Goal: Task Accomplishment & Management: Use online tool/utility

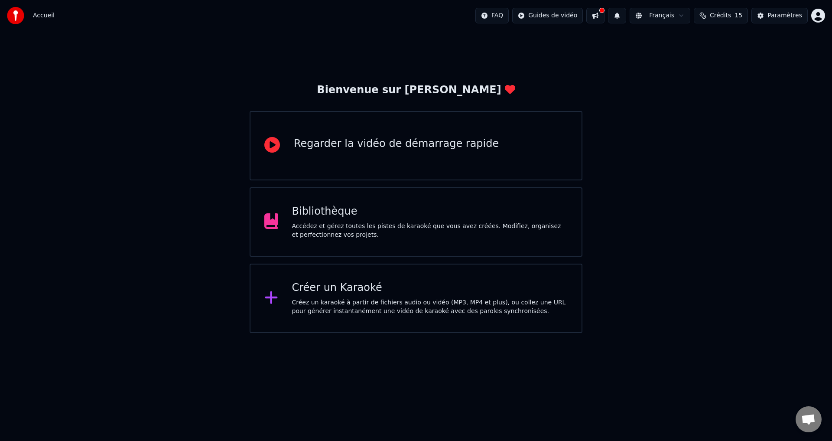
click at [365, 308] on div "Créez un karaoké à partir de fichiers audio ou vidéo (MP3, MP4 et plus), ou col…" at bounding box center [430, 306] width 276 height 17
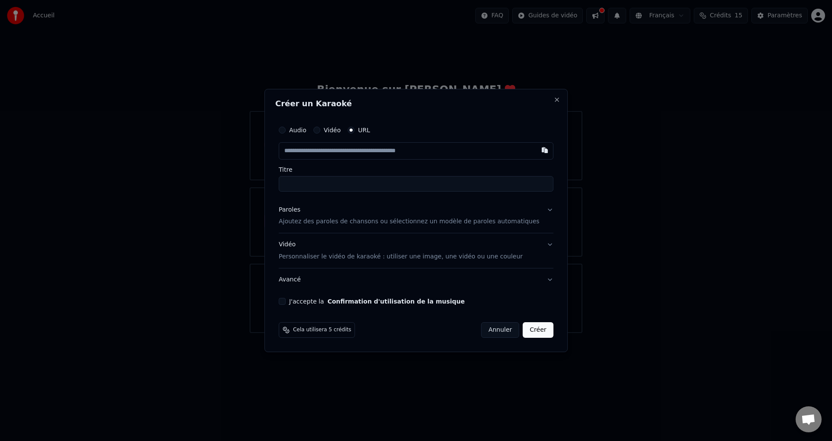
click at [320, 129] on button "Vidéo" at bounding box center [316, 130] width 7 height 7
click at [336, 221] on p "Ajoutez des paroles de chansons ou sélectionnez un modèle de paroles automatiqu…" at bounding box center [409, 221] width 261 height 9
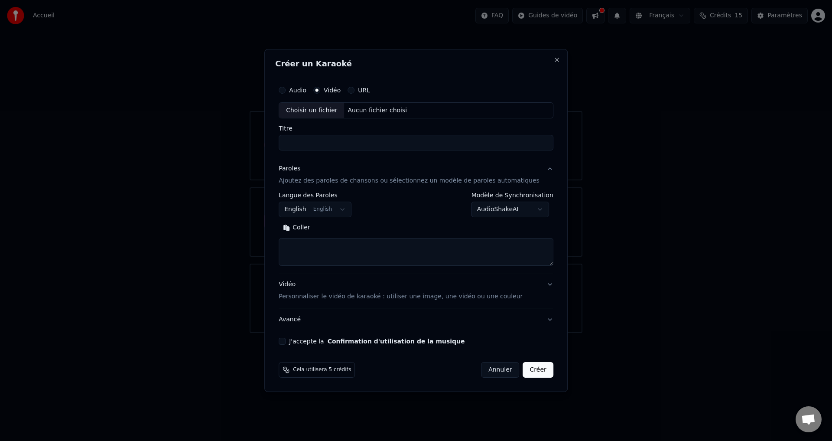
click at [317, 249] on textarea at bounding box center [416, 252] width 275 height 28
click at [299, 228] on button "Coller" at bounding box center [297, 228] width 36 height 14
click at [322, 111] on div "Choisir un fichier" at bounding box center [311, 111] width 65 height 16
type textarea "**********"
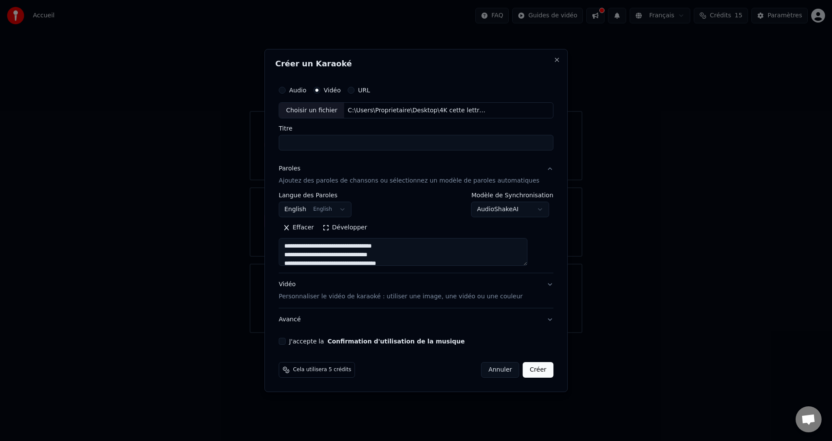
type input "**********"
type textarea "**********"
click at [286, 342] on button "J'accepte la Confirmation d'utilisation de la musique" at bounding box center [282, 341] width 7 height 7
click at [527, 366] on button "Créer" at bounding box center [538, 370] width 30 height 16
select select "**"
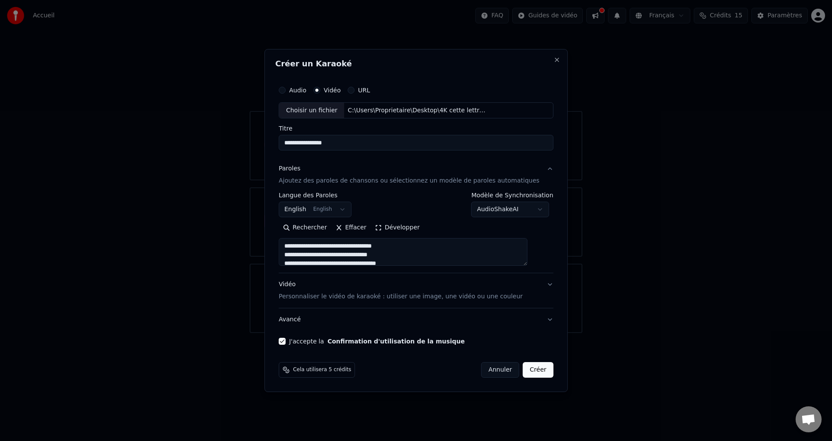
type textarea "**********"
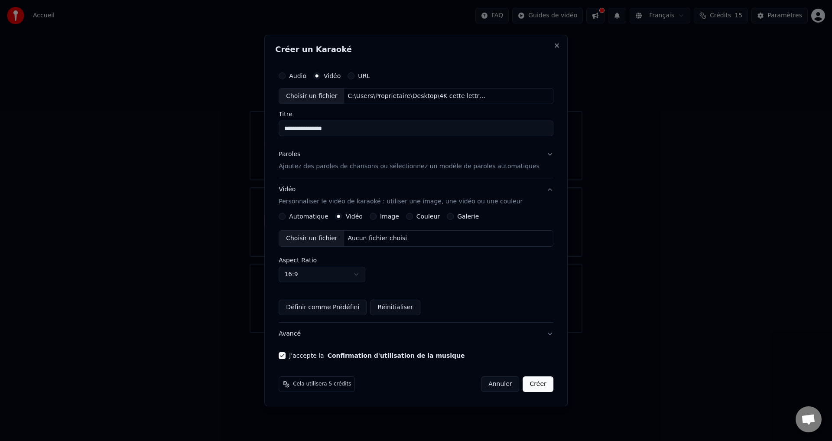
click at [535, 153] on button "Paroles Ajoutez des paroles de chansons ou sélectionnez un modèle de paroles au…" at bounding box center [416, 161] width 275 height 35
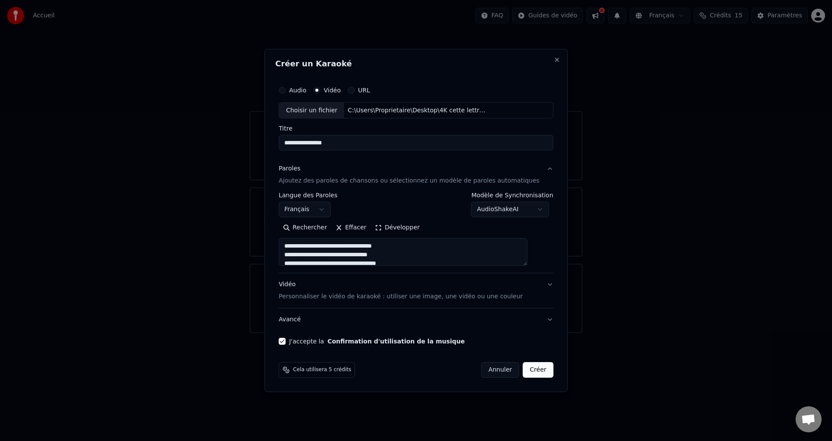
click at [532, 371] on button "Créer" at bounding box center [538, 370] width 30 height 16
type textarea "**********"
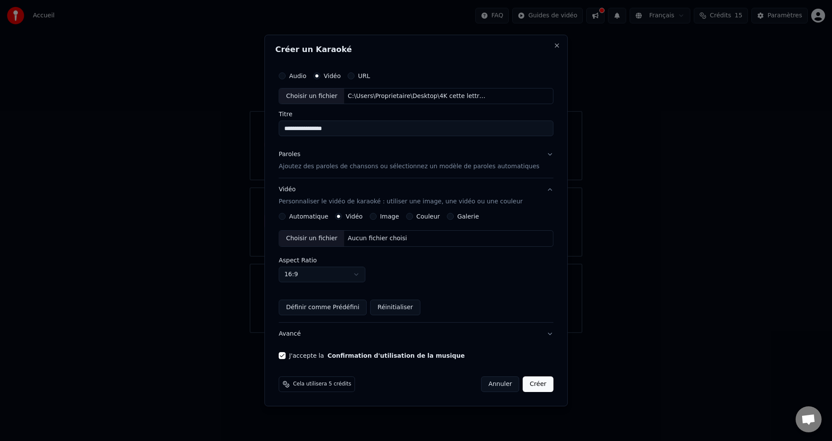
click at [528, 382] on button "Créer" at bounding box center [538, 384] width 30 height 16
click at [526, 383] on button "Créer" at bounding box center [538, 384] width 30 height 16
click at [286, 215] on button "Automatique" at bounding box center [282, 216] width 7 height 7
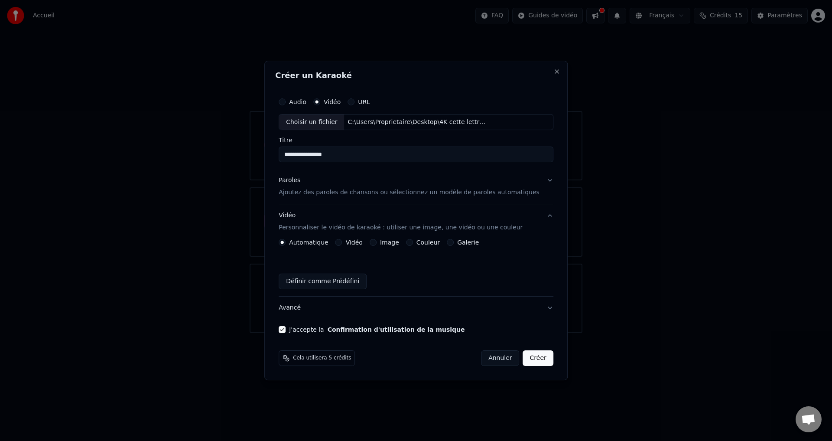
click at [342, 243] on button "Vidéo" at bounding box center [339, 242] width 7 height 7
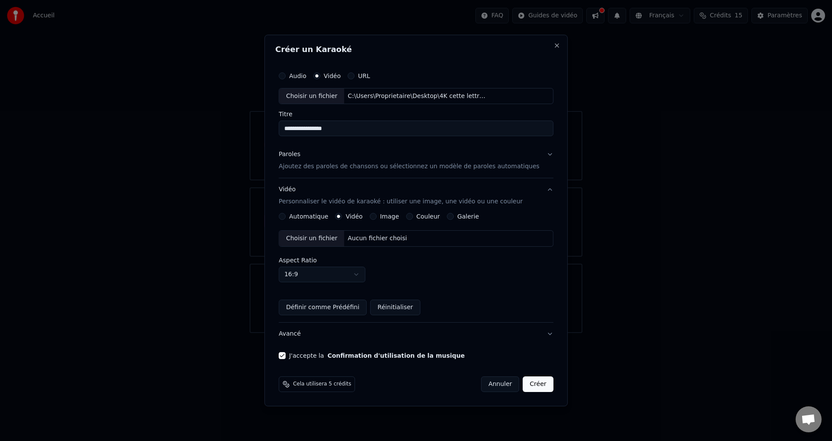
click at [294, 220] on div "Automatique Vidéo Image Couleur Galerie Choisir un fichier Aucun fichier choisi…" at bounding box center [416, 264] width 275 height 102
click at [286, 216] on button "Automatique" at bounding box center [282, 216] width 7 height 7
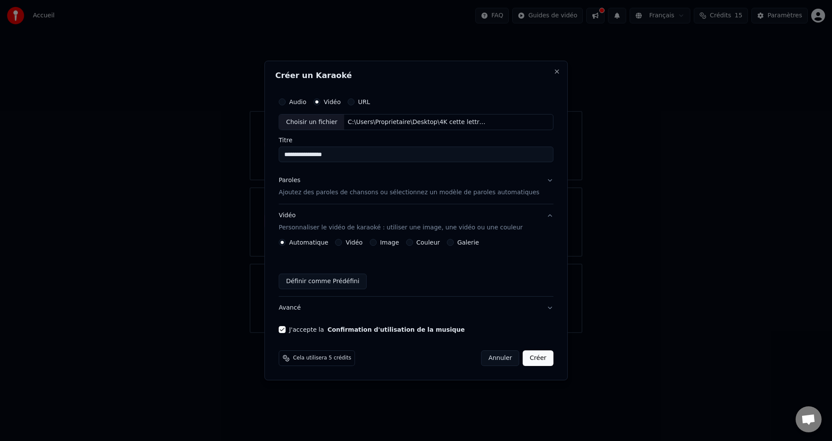
click at [528, 357] on button "Créer" at bounding box center [538, 358] width 30 height 16
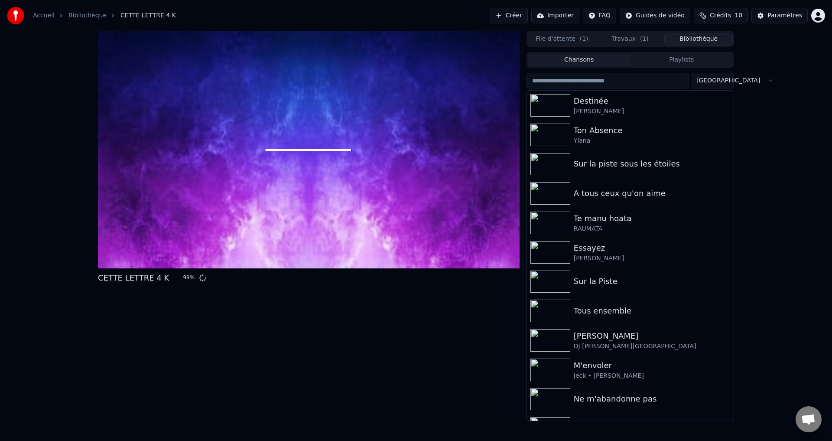
click at [693, 37] on button "Bibliothèque" at bounding box center [699, 39] width 68 height 13
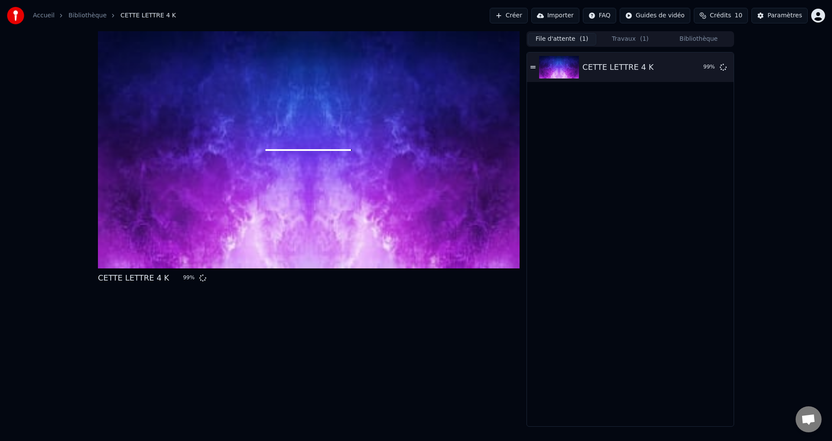
click at [568, 38] on button "File d'attente ( 1 )" at bounding box center [562, 39] width 68 height 13
click at [628, 38] on button "Travaux ( 1 )" at bounding box center [631, 39] width 68 height 13
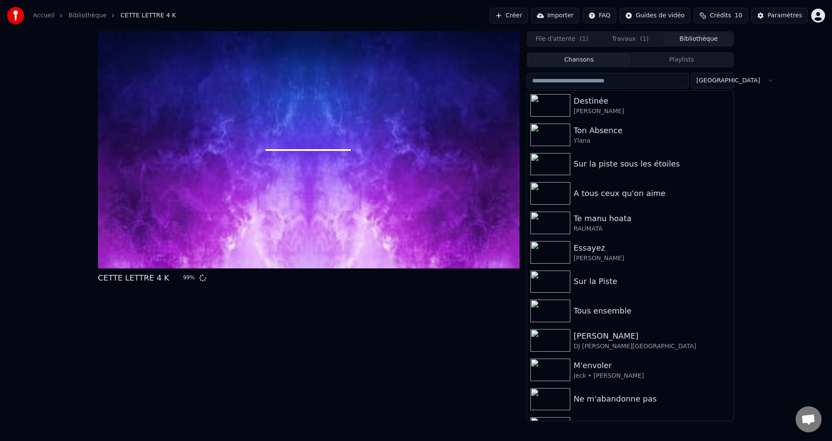
click at [692, 37] on button "Bibliothèque" at bounding box center [699, 39] width 68 height 13
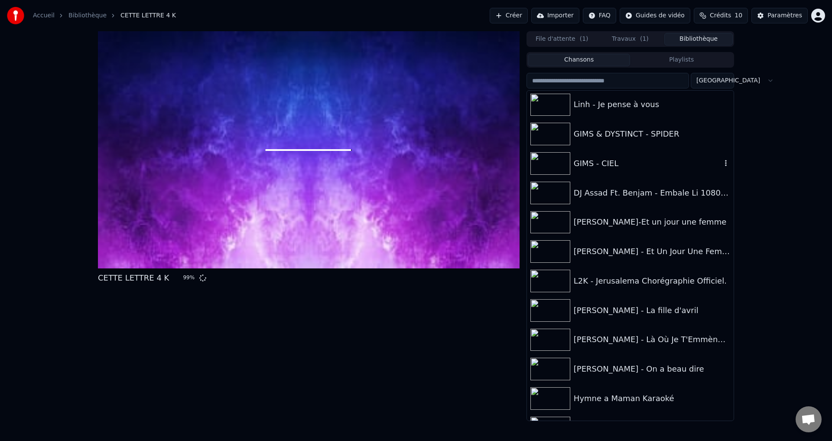
scroll to position [524, 0]
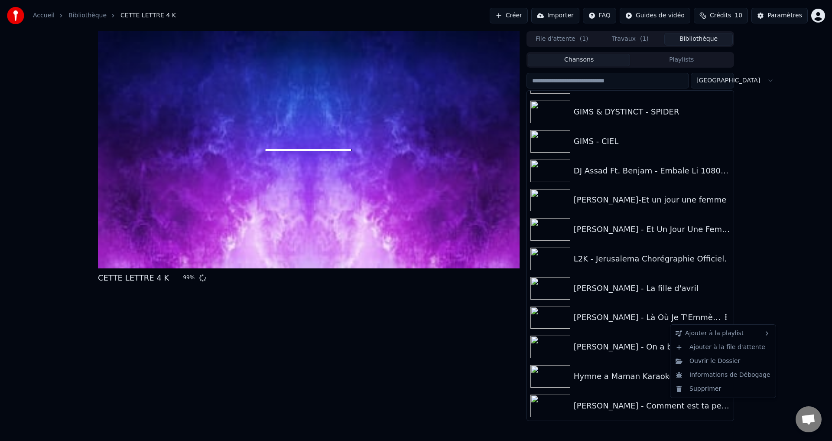
click at [725, 315] on icon "button" at bounding box center [726, 317] width 2 height 6
click at [712, 389] on div "Supprimer" at bounding box center [723, 389] width 102 height 14
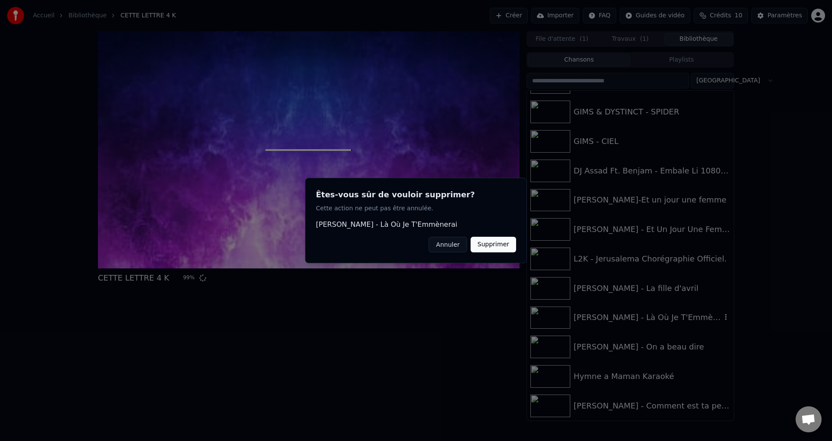
click at [502, 246] on button "Supprimer" at bounding box center [494, 245] width 46 height 16
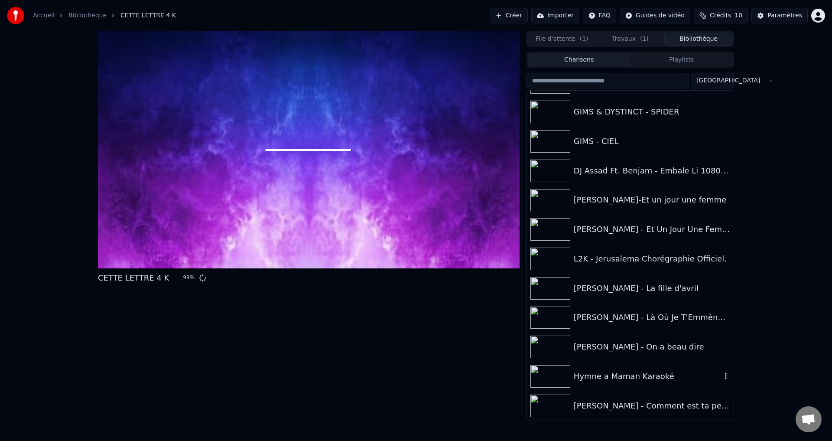
scroll to position [494, 0]
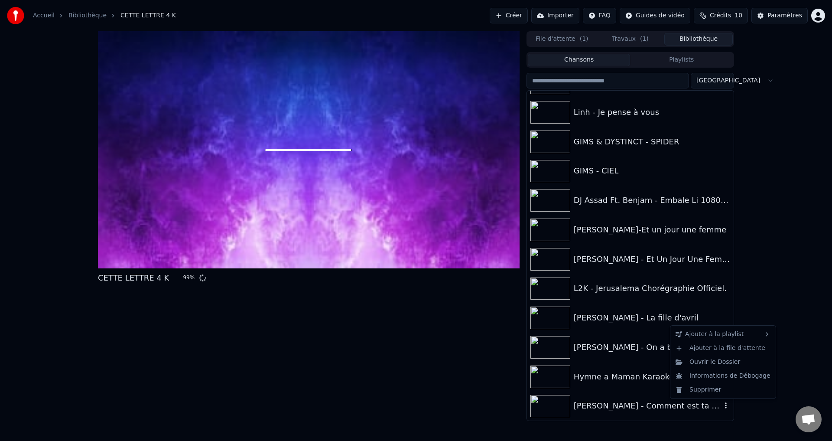
click at [722, 406] on icon "button" at bounding box center [726, 405] width 9 height 7
click at [712, 390] on div "Supprimer" at bounding box center [723, 390] width 102 height 14
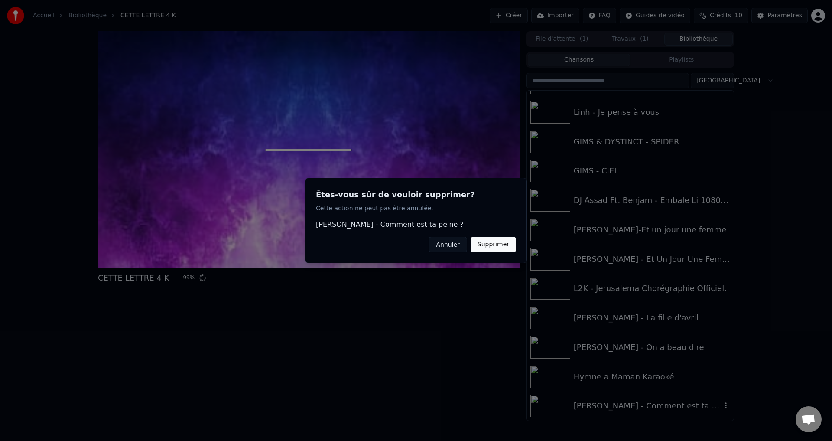
click at [489, 242] on button "Supprimer" at bounding box center [494, 245] width 46 height 16
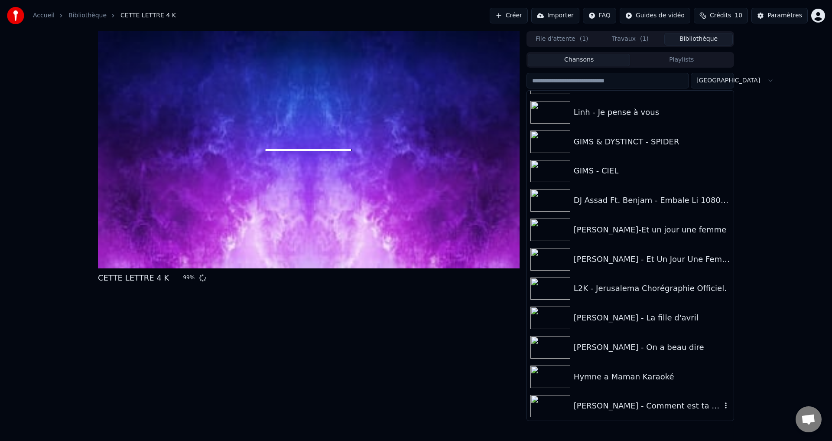
scroll to position [464, 0]
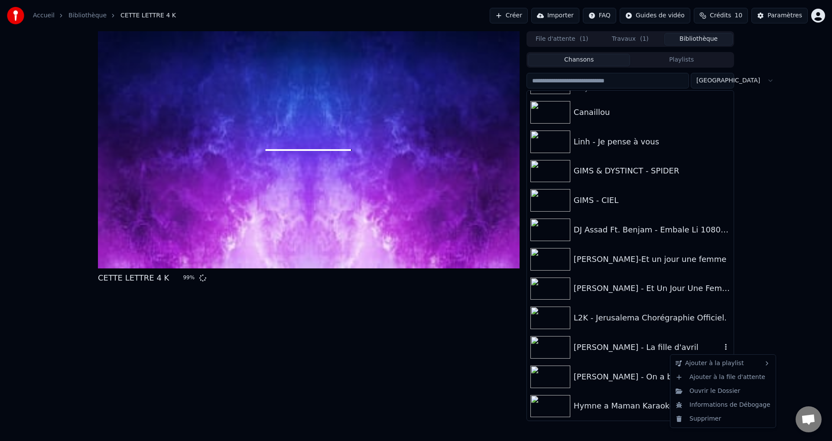
click at [725, 349] on icon "button" at bounding box center [726, 347] width 2 height 6
drag, startPoint x: 714, startPoint y: 417, endPoint x: 455, endPoint y: 418, distance: 258.4
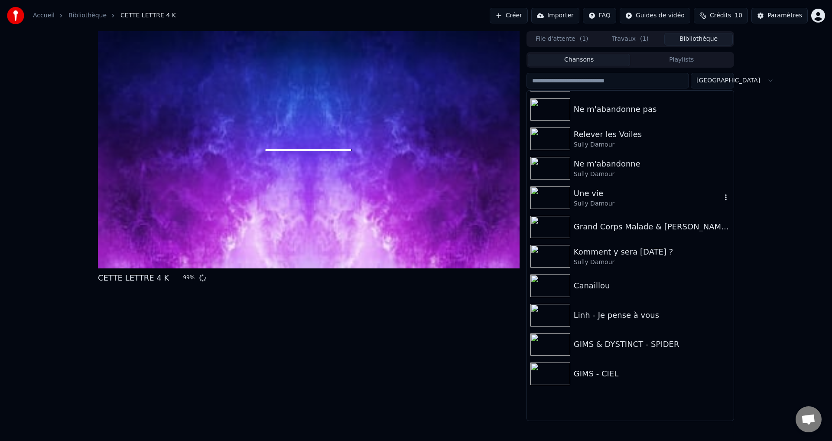
scroll to position [204, 0]
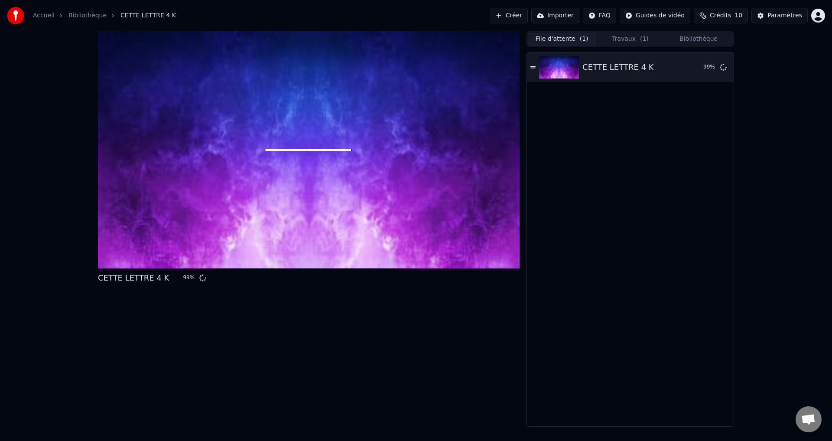
click at [563, 39] on button "File d'attente ( 1 )" at bounding box center [562, 39] width 68 height 13
click at [620, 38] on button "Travaux ( 1 )" at bounding box center [631, 39] width 68 height 13
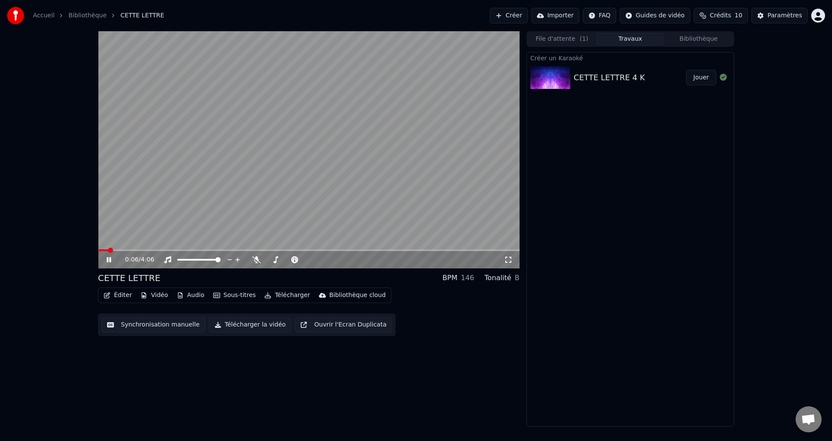
click at [98, 251] on span at bounding box center [103, 250] width 10 height 2
click at [504, 257] on icon at bounding box center [508, 259] width 9 height 7
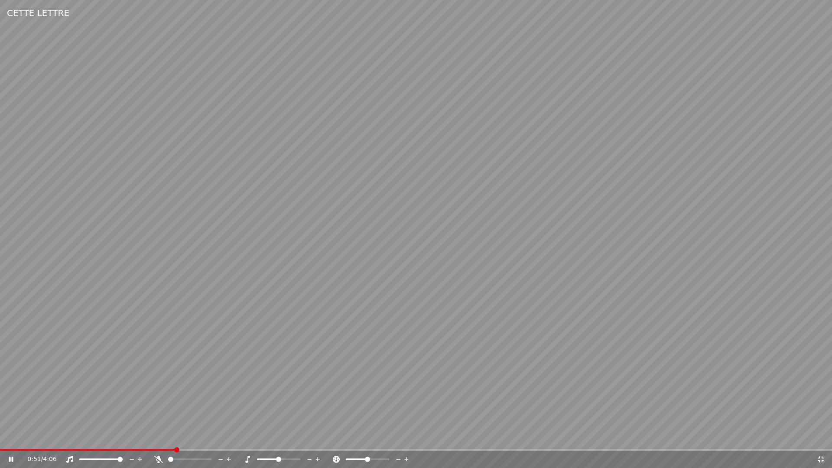
click at [11, 253] on video at bounding box center [416, 234] width 832 height 468
click at [438, 264] on video at bounding box center [416, 234] width 832 height 468
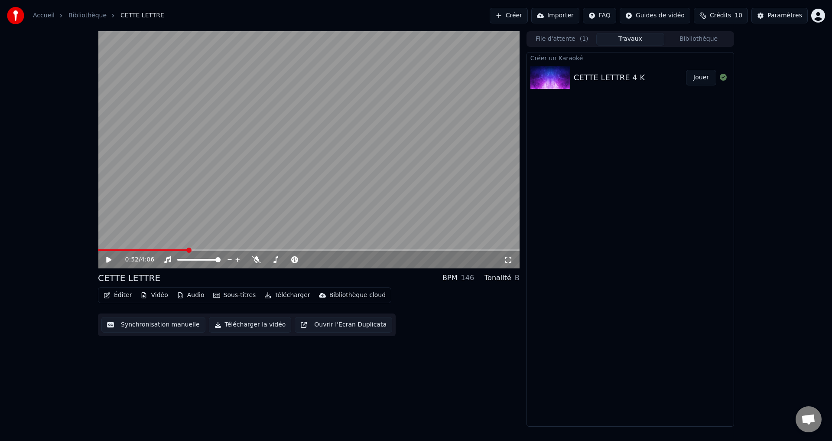
click at [613, 267] on div "Créer un Karaoké CETTE LETTRE 4 K Jouer" at bounding box center [631, 239] width 208 height 375
click at [465, 369] on div "0:52 / 4:06 CETTE LETTRE BPM 146 Tonalité B Éditer Vidéo Audio Sous-titres Télé…" at bounding box center [309, 228] width 422 height 395
click at [603, 288] on div "Créer un Karaoké CETTE LETTRE 4 K Jouer" at bounding box center [631, 239] width 208 height 375
click at [108, 259] on icon at bounding box center [108, 260] width 5 height 6
